Goal: Task Accomplishment & Management: Complete application form

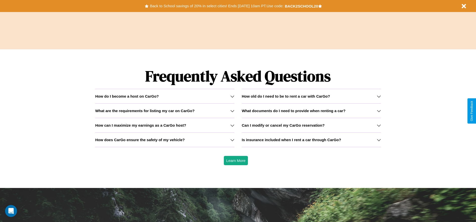
scroll to position [719, 0]
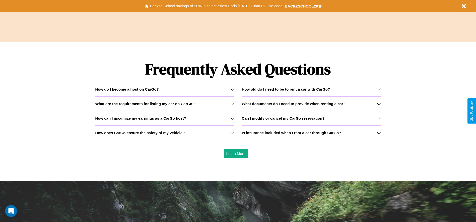
click at [164, 133] on h3 "How does CarGo ensure the safety of my vehicle?" at bounding box center [139, 133] width 89 height 4
click at [311, 118] on h3 "Can I modify or cancel my CarGo reservation?" at bounding box center [283, 118] width 83 height 4
click at [311, 89] on h3 "How old do I need to be to rent a car with CarGo?" at bounding box center [286, 89] width 88 height 4
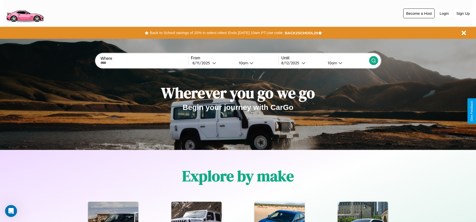
click at [418, 13] on button "Become a Host" at bounding box center [418, 14] width 31 height 10
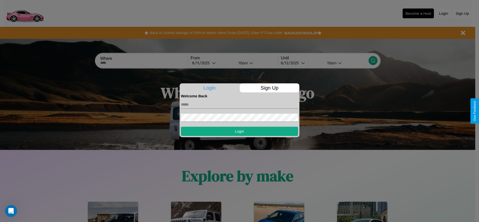
click at [269, 88] on p "Sign Up" at bounding box center [270, 87] width 60 height 9
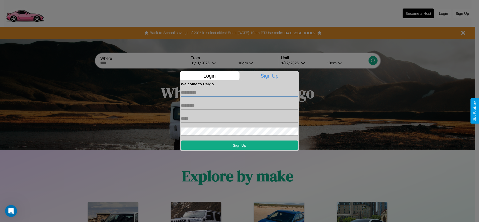
click at [240, 93] on input "text" at bounding box center [239, 92] width 117 height 8
type input "******"
click at [240, 106] on input "text" at bounding box center [239, 106] width 117 height 8
type input "*********"
click at [240, 119] on input "text" at bounding box center [239, 119] width 117 height 8
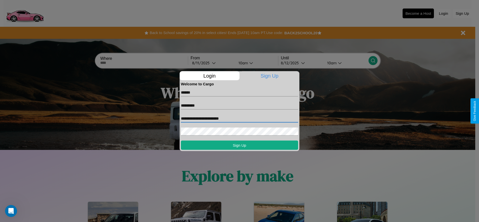
type input "**********"
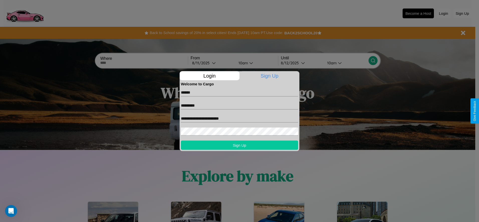
click at [240, 145] on button "Sign Up" at bounding box center [239, 145] width 117 height 9
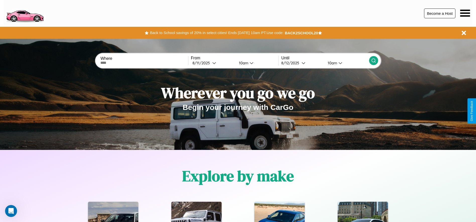
click at [439, 13] on button "Become a Host" at bounding box center [439, 14] width 31 height 10
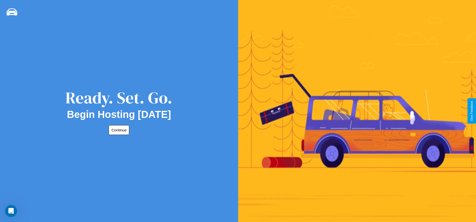
click at [118, 130] on button "Continue" at bounding box center [119, 130] width 21 height 10
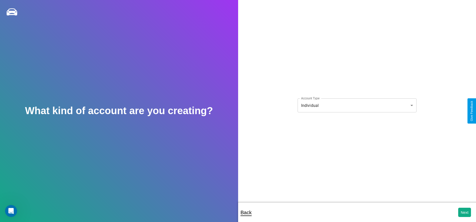
click at [356, 106] on body "**********" at bounding box center [238, 114] width 476 height 229
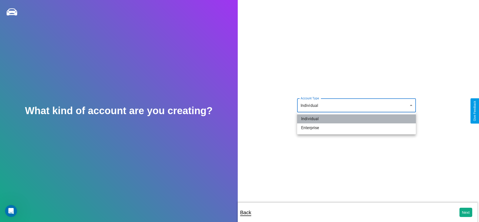
click at [357, 119] on li "Individual" at bounding box center [356, 119] width 119 height 9
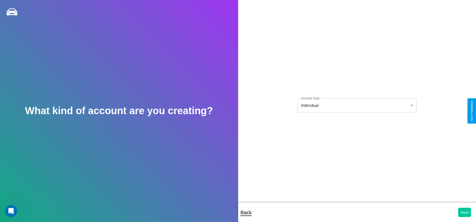
click at [464, 213] on button "Next" at bounding box center [464, 212] width 13 height 9
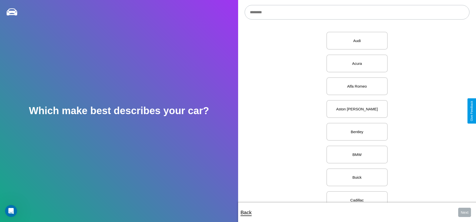
click at [356, 12] on input "text" at bounding box center [356, 12] width 225 height 15
type input "*******"
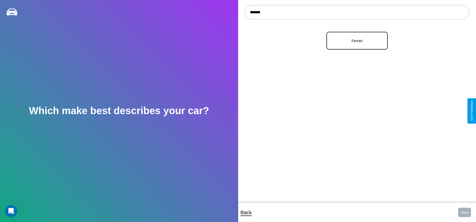
click at [355, 41] on p "Ferrari" at bounding box center [357, 40] width 50 height 7
click at [464, 213] on button "Next" at bounding box center [464, 212] width 13 height 9
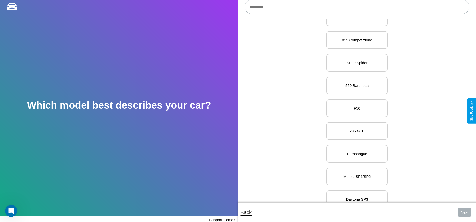
scroll to position [1612, 0]
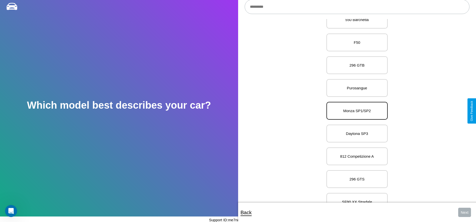
click at [355, 111] on p "Monza SP1/SP2" at bounding box center [357, 111] width 50 height 7
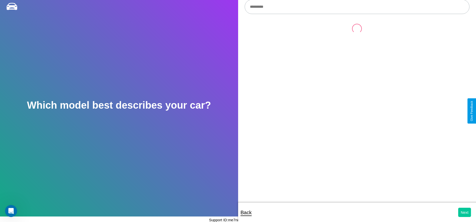
scroll to position [0, 0]
click at [464, 213] on button "Next" at bounding box center [464, 212] width 13 height 9
